Goal: Transaction & Acquisition: Purchase product/service

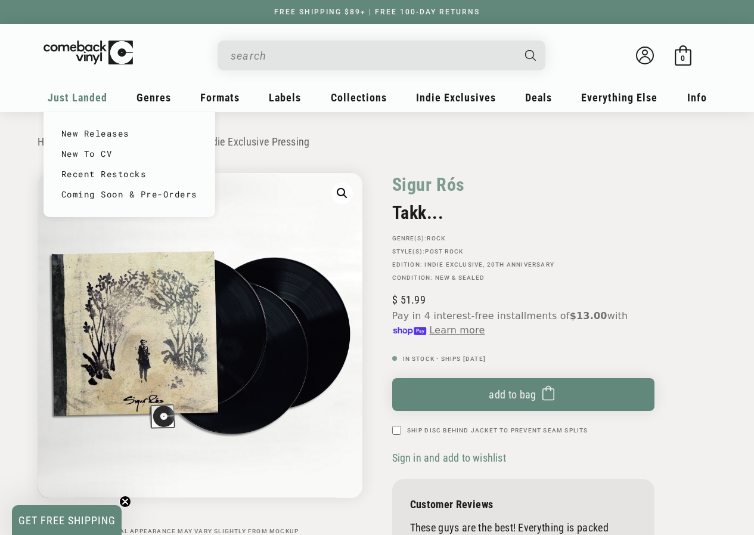
click at [78, 100] on span "Just Landed" at bounding box center [78, 97] width 60 height 13
click at [100, 136] on link "New Releases" at bounding box center [129, 133] width 136 height 20
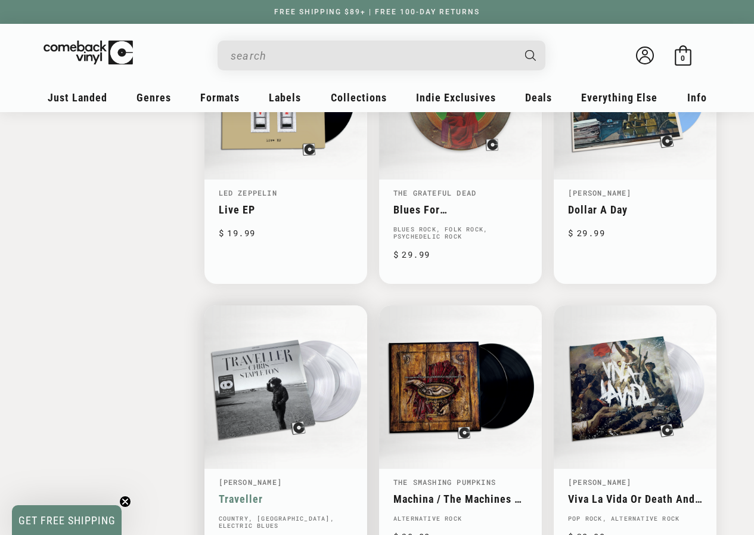
scroll to position [1669, 0]
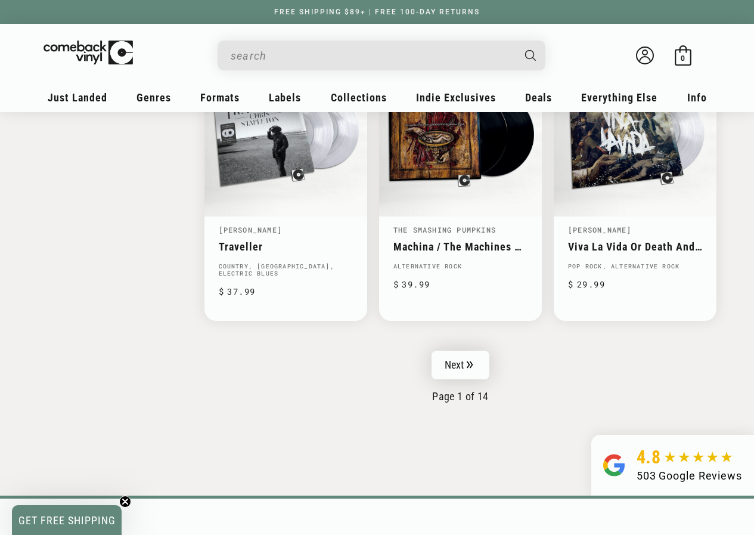
click at [466, 361] on link "Next" at bounding box center [461, 365] width 58 height 29
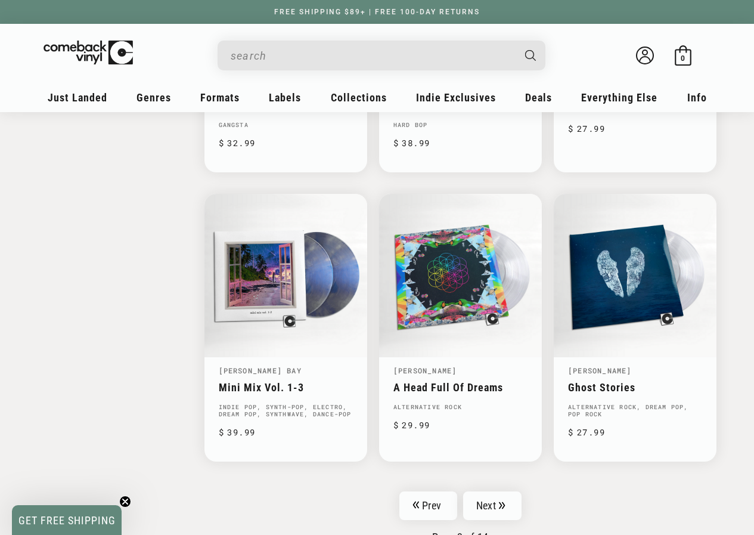
scroll to position [1789, 0]
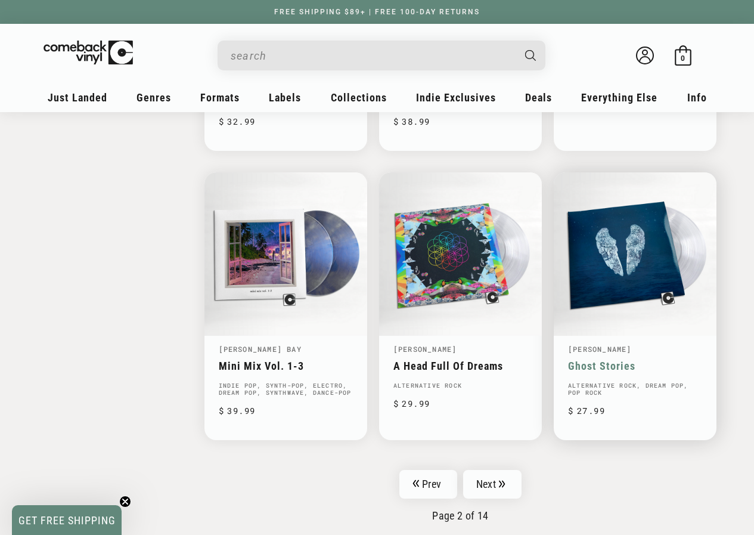
click at [622, 360] on link "Ghost Stories" at bounding box center [635, 366] width 134 height 13
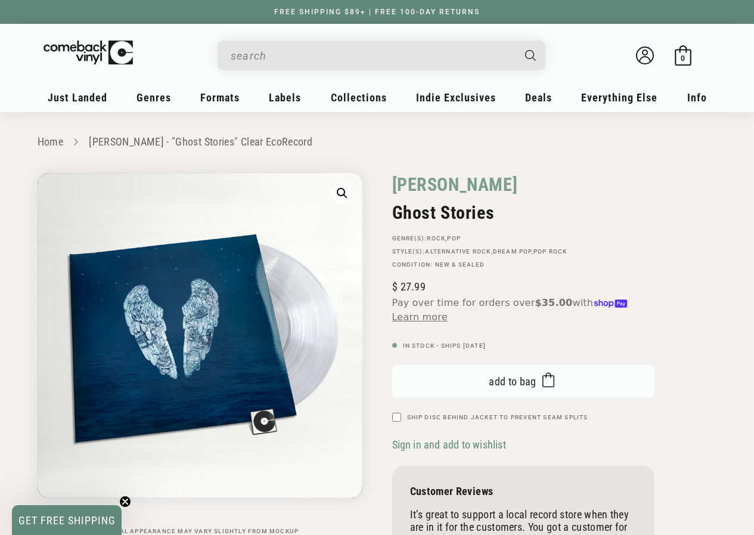
click at [509, 385] on span "Add to bag" at bounding box center [513, 381] width 48 height 13
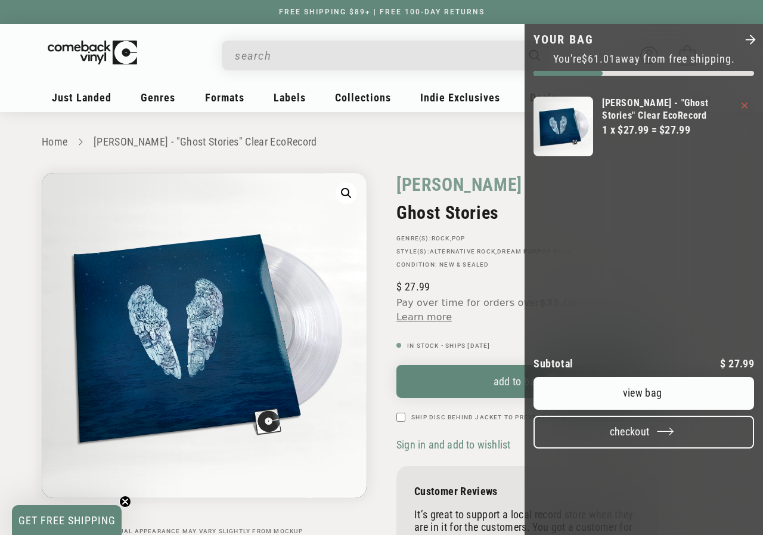
click at [651, 448] on button "Checkout" at bounding box center [644, 432] width 221 height 33
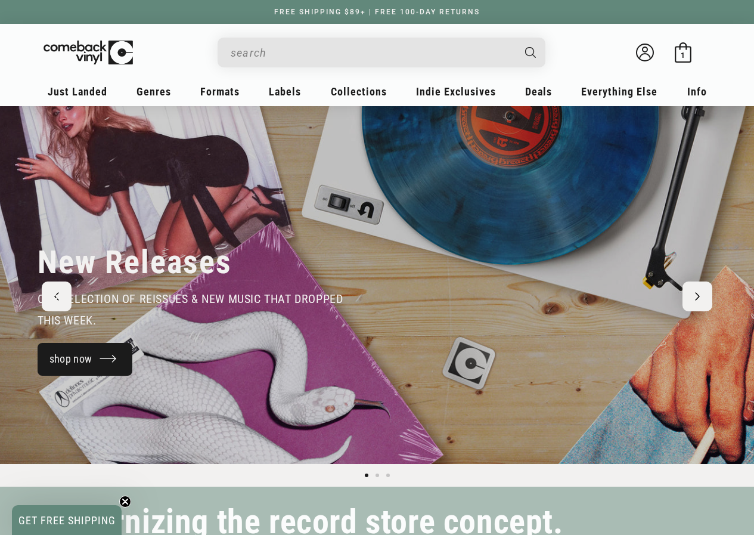
click at [103, 355] on link "shop now" at bounding box center [85, 359] width 95 height 33
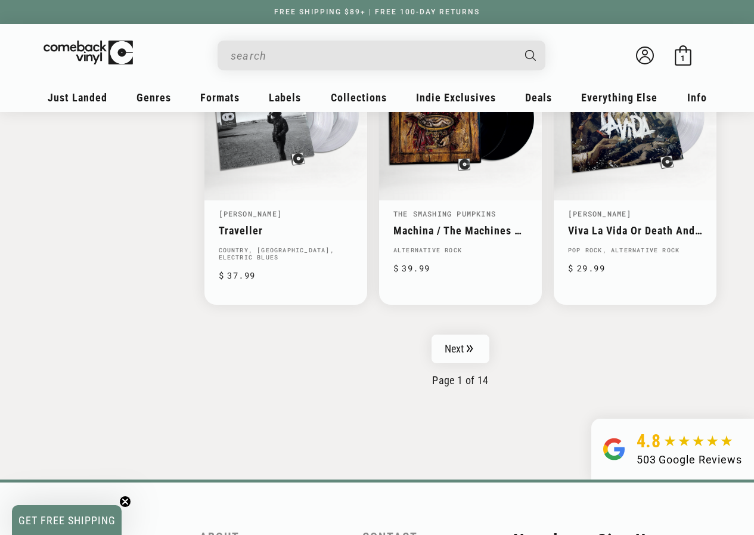
scroll to position [1968, 0]
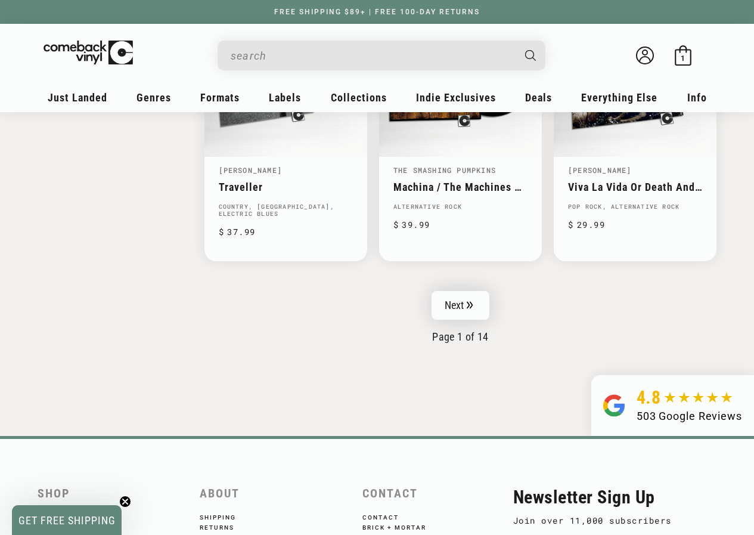
click at [464, 306] on link "Next" at bounding box center [461, 305] width 58 height 29
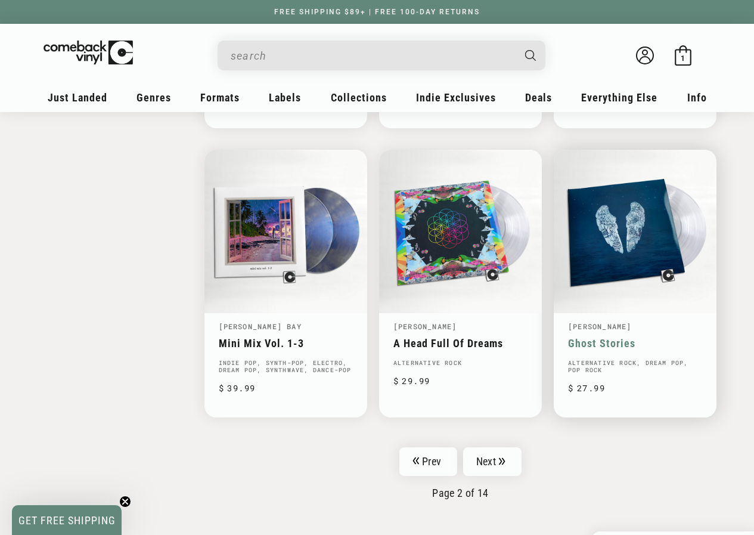
scroll to position [1848, 0]
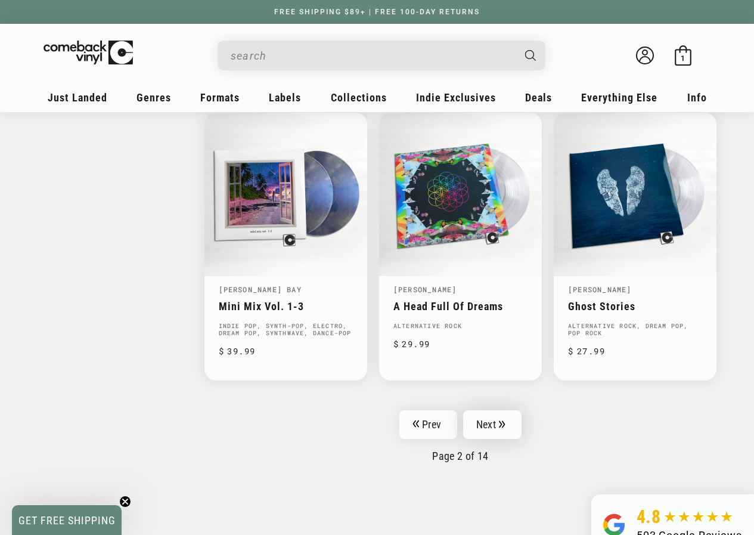
click at [490, 425] on link "Next" at bounding box center [492, 424] width 58 height 29
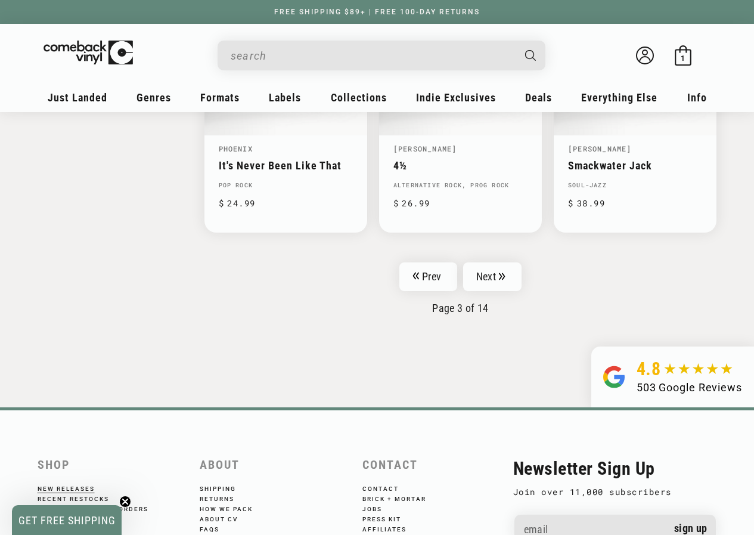
scroll to position [2027, 0]
